Goal: Communication & Community: Ask a question

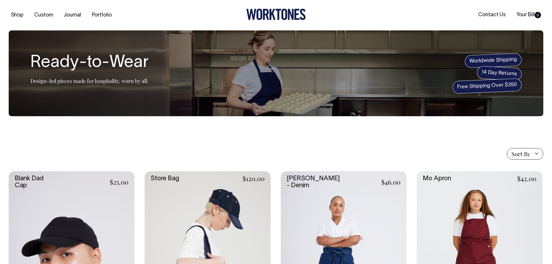
click at [228, 71] on section "Ready-to-Wear Design-led pieces made for hospitality, worn by all. Worldwide Sh…" at bounding box center [276, 73] width 534 height 86
click at [102, 13] on link "Portfolio" at bounding box center [101, 15] width 25 height 10
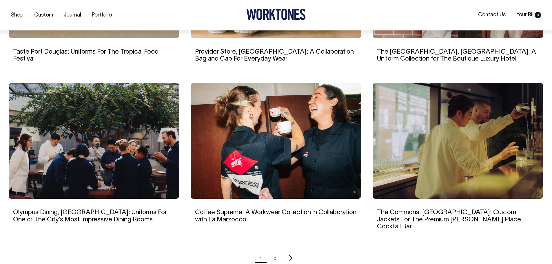
scroll to position [484, 0]
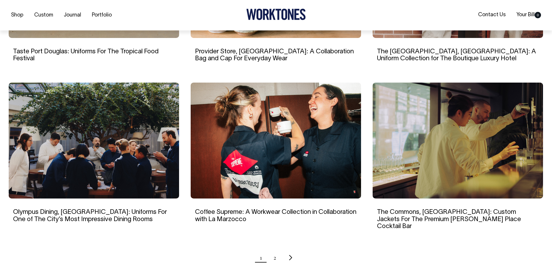
click at [120, 149] on img at bounding box center [94, 141] width 170 height 116
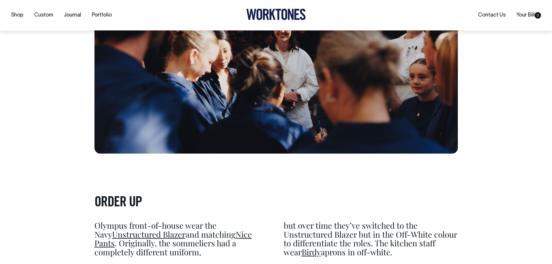
scroll to position [1626, 0]
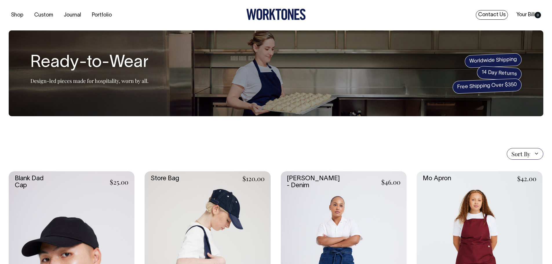
click at [485, 17] on link "Contact Us" at bounding box center [492, 15] width 32 height 10
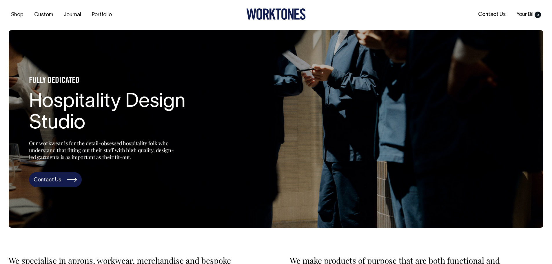
click at [44, 173] on link "Contact Us" at bounding box center [55, 179] width 53 height 15
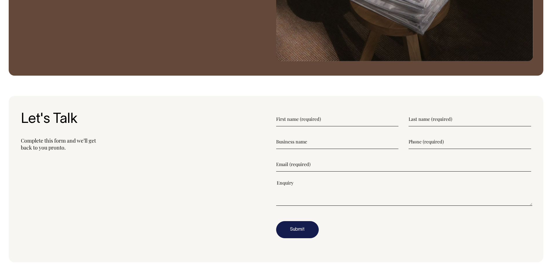
click at [322, 118] on input"] "text" at bounding box center [337, 119] width 123 height 14
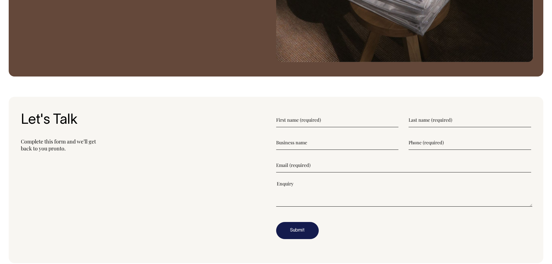
scroll to position [705, 0]
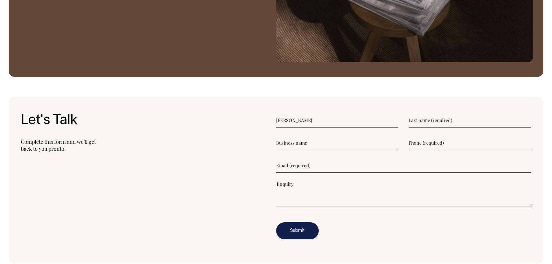
type input"] "[PERSON_NAME]"
type input"] "[PERSON_NAME] Group"
type input"] "0413174034"
type input"] "[PERSON_NAME][EMAIL_ADDRESS][DOMAIN_NAME]"
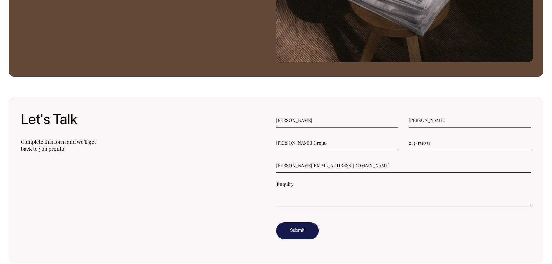
click at [308, 199] on textarea"] at bounding box center [404, 194] width 256 height 26
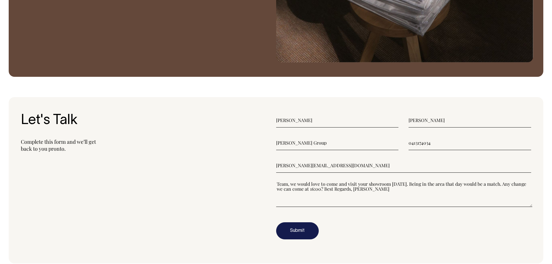
drag, startPoint x: 420, startPoint y: 183, endPoint x: 420, endPoint y: 202, distance: 18.5
click at [419, 187] on textarea"] "Team, we would love to come and visit your showroom [DATE]. Being in the area t…" at bounding box center [404, 194] width 256 height 26
type textarea"] "Team, we would love to come and visit your showroom [DATE][DATE] Being in the a…"
click at [285, 229] on button "Submit" at bounding box center [297, 230] width 43 height 17
click at [291, 232] on button "Submit" at bounding box center [297, 230] width 43 height 17
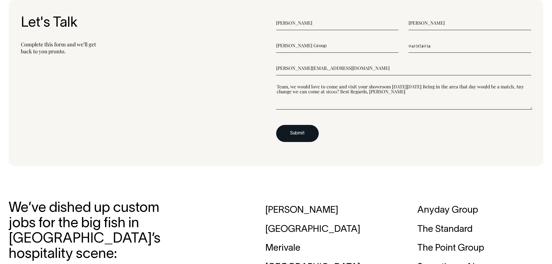
click at [294, 137] on button "Submit" at bounding box center [297, 133] width 43 height 17
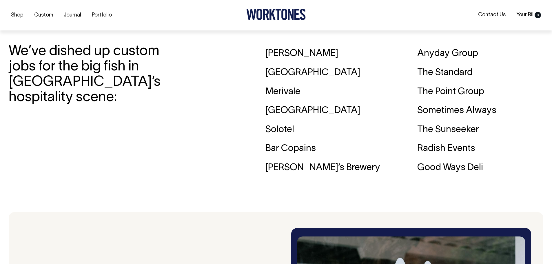
scroll to position [876, 0]
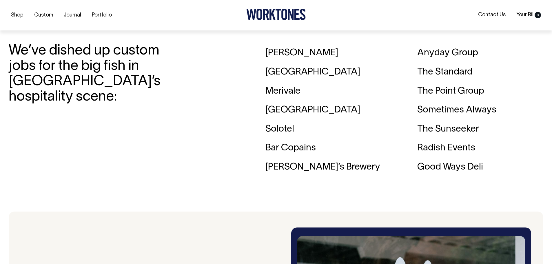
click at [293, 92] on div "Merivale" at bounding box center [328, 91] width 126 height 19
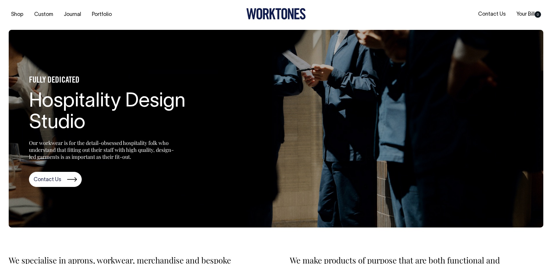
scroll to position [0, 0]
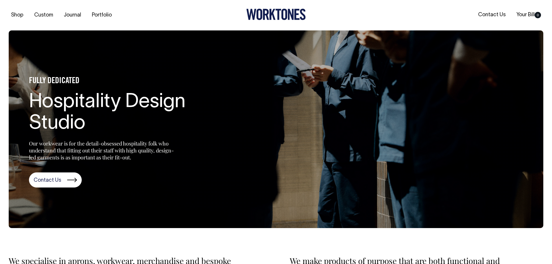
click at [281, 14] on icon at bounding box center [275, 14] width 59 height 11
